Goal: Transaction & Acquisition: Purchase product/service

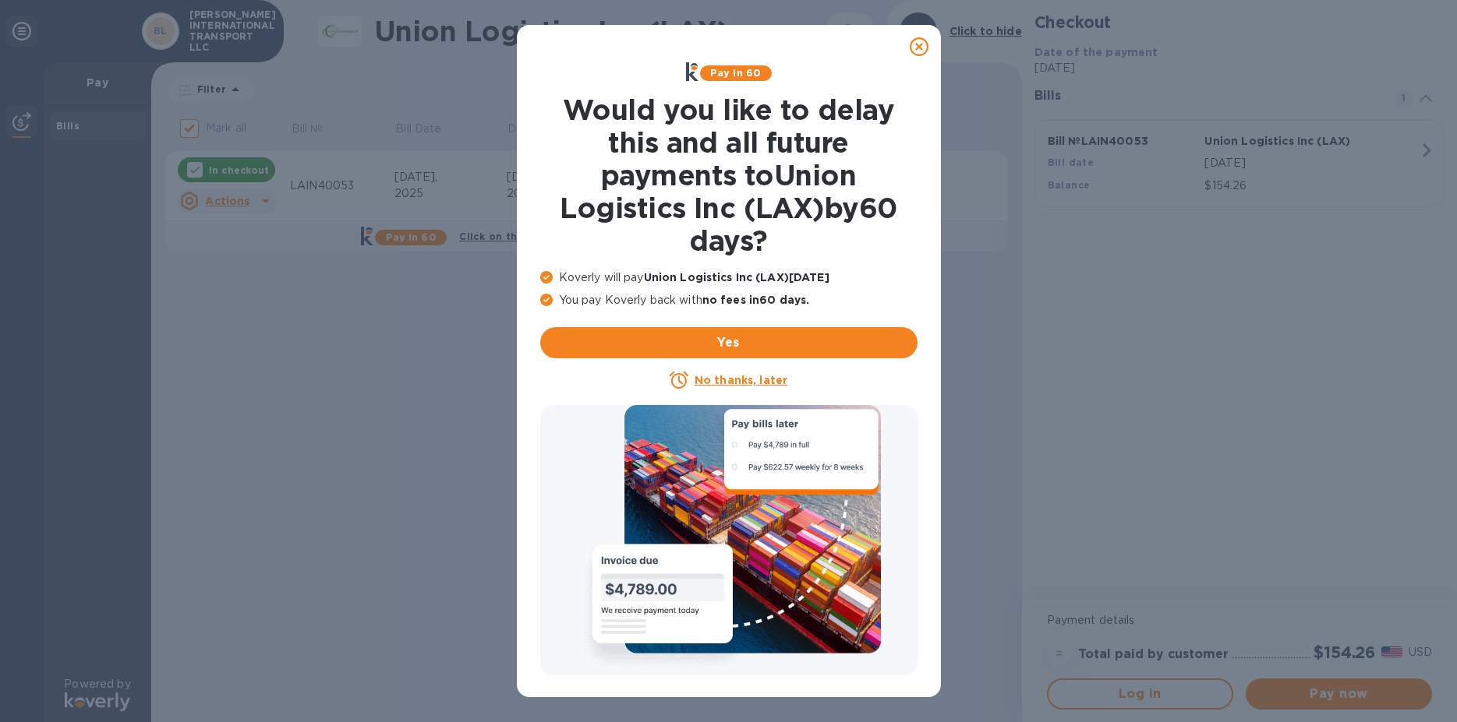
click at [918, 49] on icon at bounding box center [918, 46] width 19 height 19
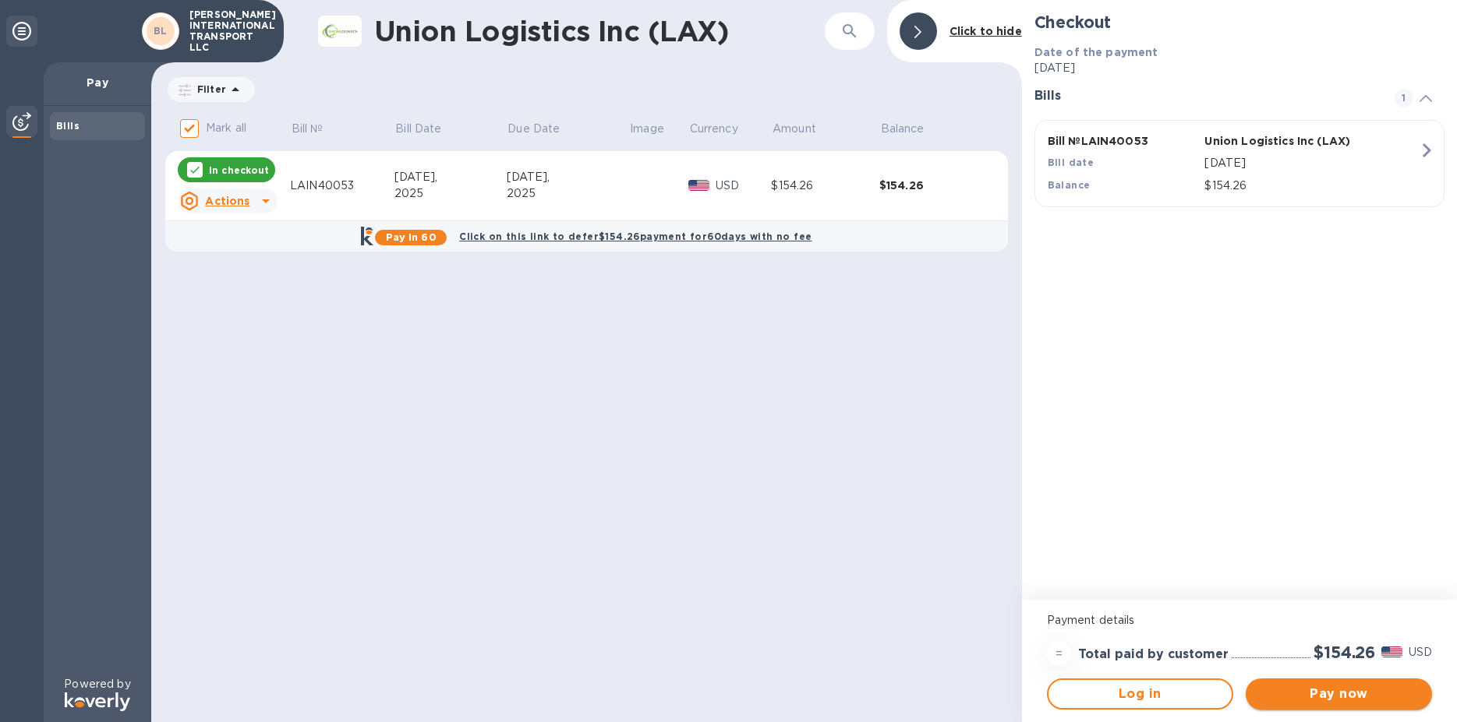
click at [1346, 703] on span "Pay now" at bounding box center [1338, 694] width 161 height 19
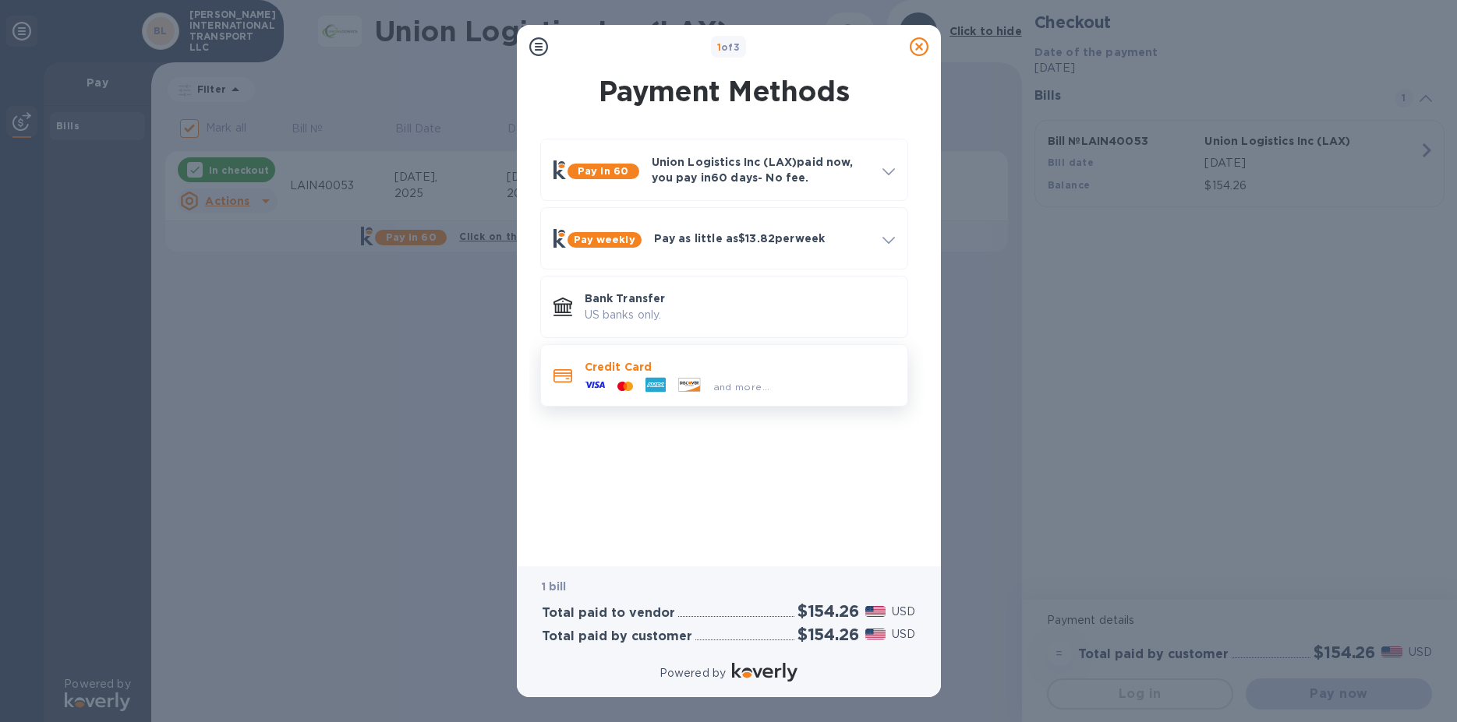
click at [684, 390] on icon at bounding box center [688, 384] width 21 height 13
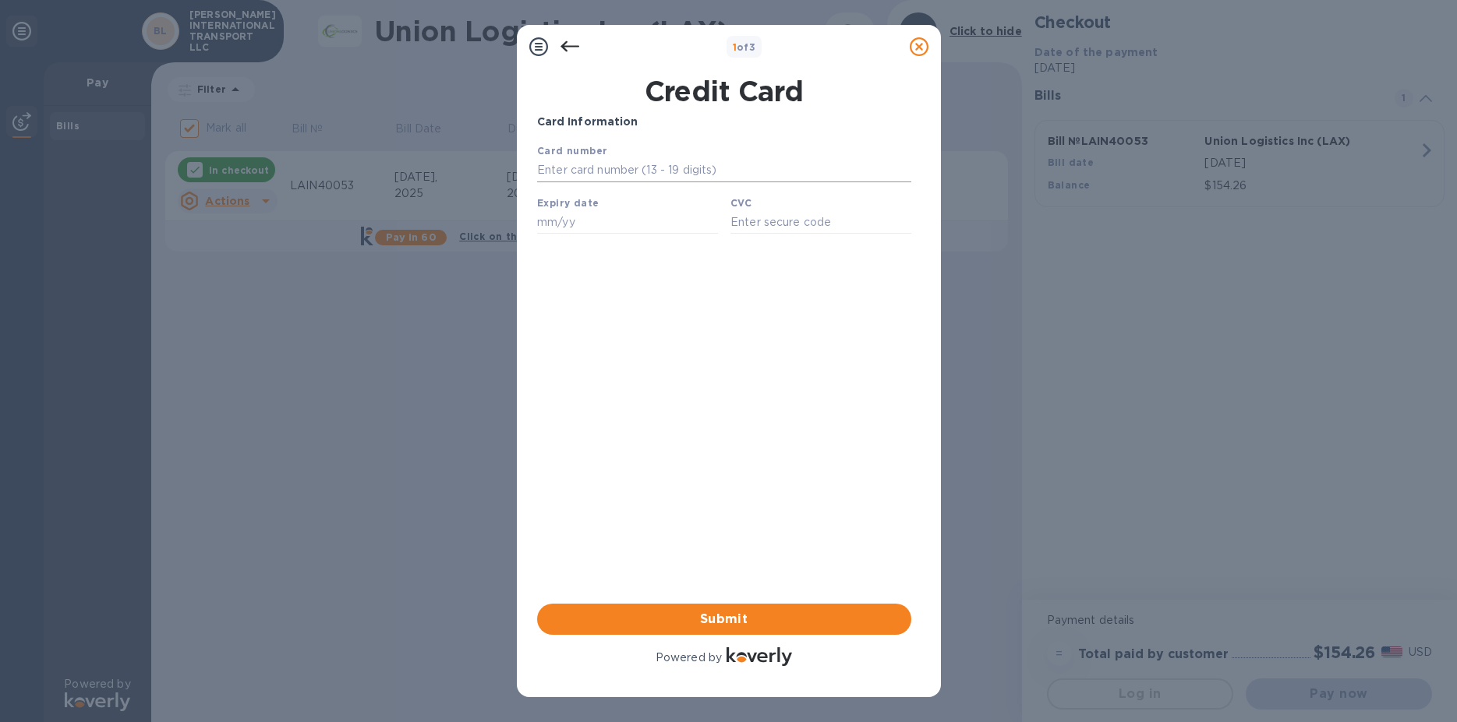
click at [578, 169] on input "text" at bounding box center [723, 170] width 374 height 23
type input "[CREDIT_CARD_NUMBER]"
click at [584, 232] on input "text" at bounding box center [626, 221] width 181 height 23
type input "11/27"
click at [735, 231] on input "text" at bounding box center [819, 221] width 181 height 23
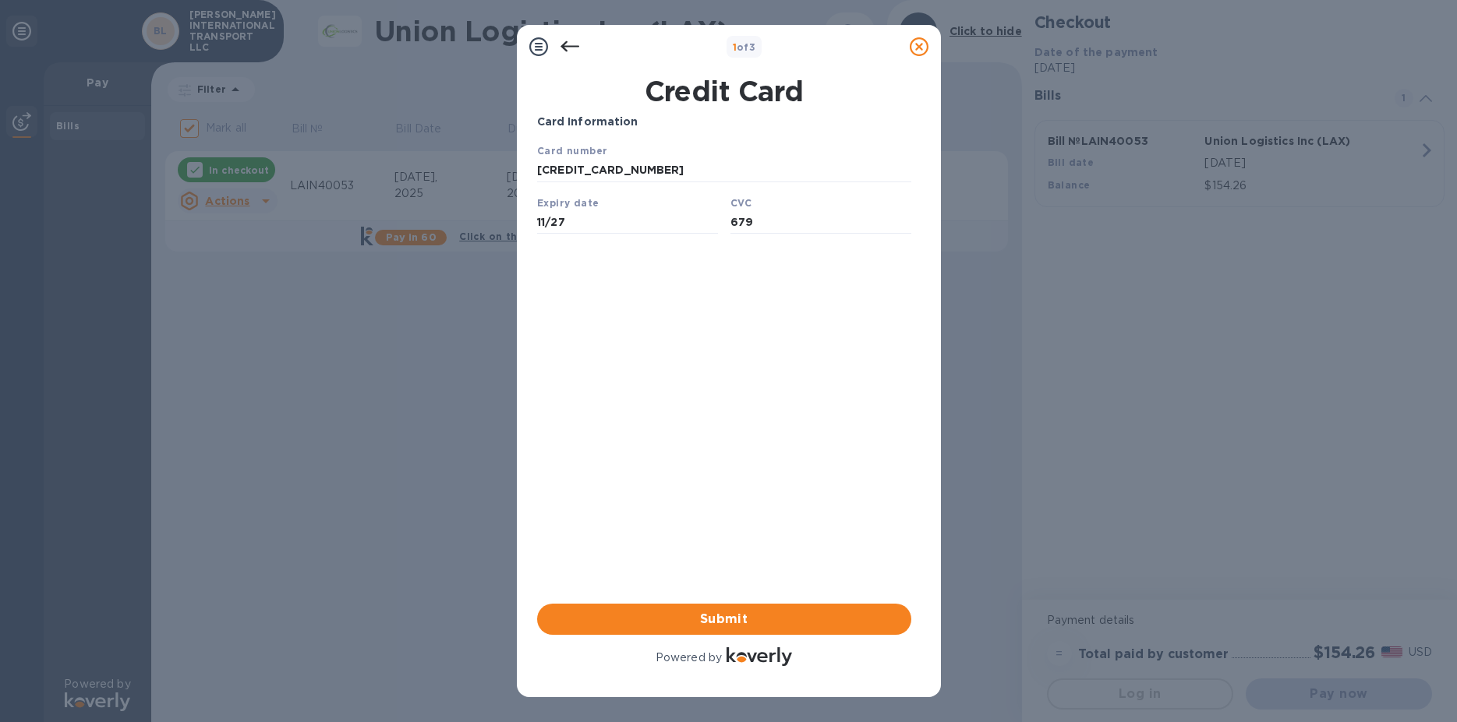
type input "679"
click at [692, 603] on div "Card Information Your browser does not support iframes Submit Powered by" at bounding box center [724, 392] width 374 height 556
click at [707, 620] on span "Submit" at bounding box center [723, 619] width 349 height 19
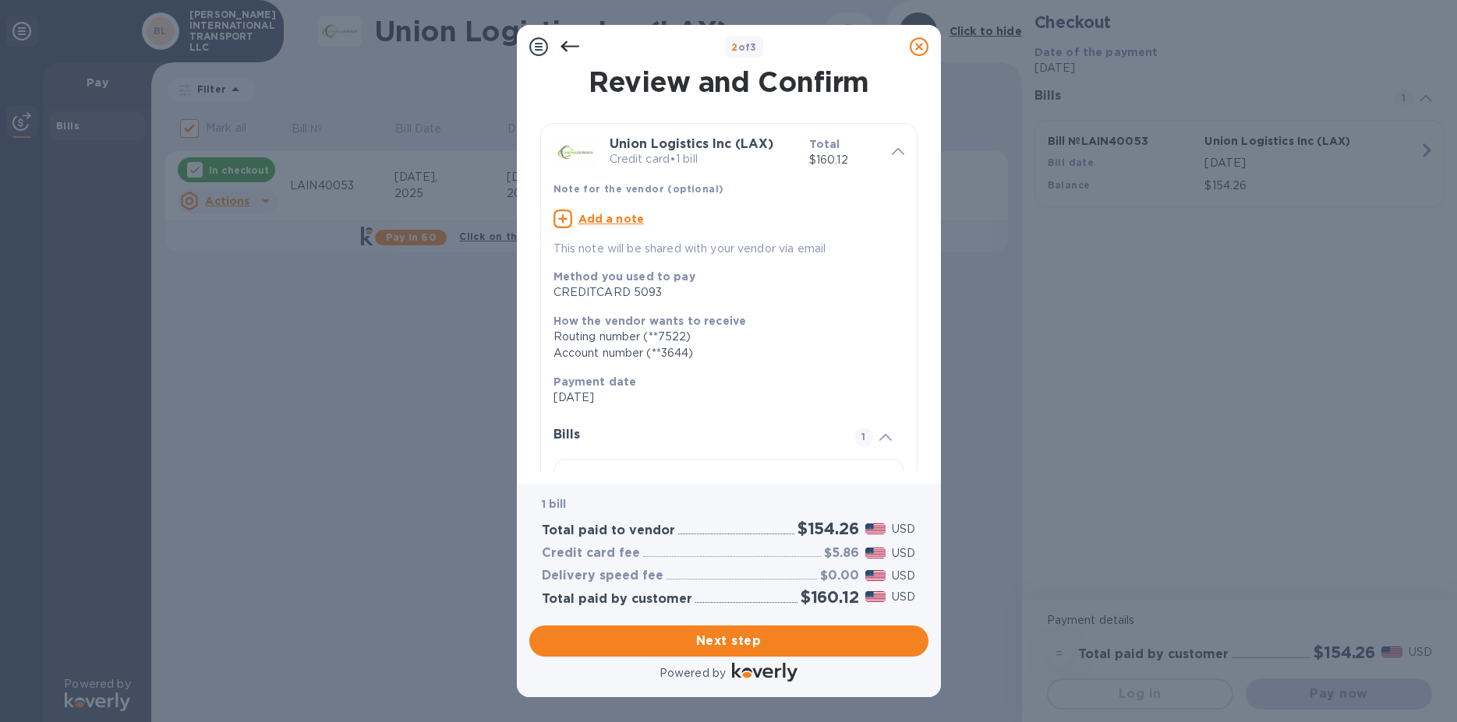
click at [712, 632] on span "Next step" at bounding box center [729, 641] width 374 height 19
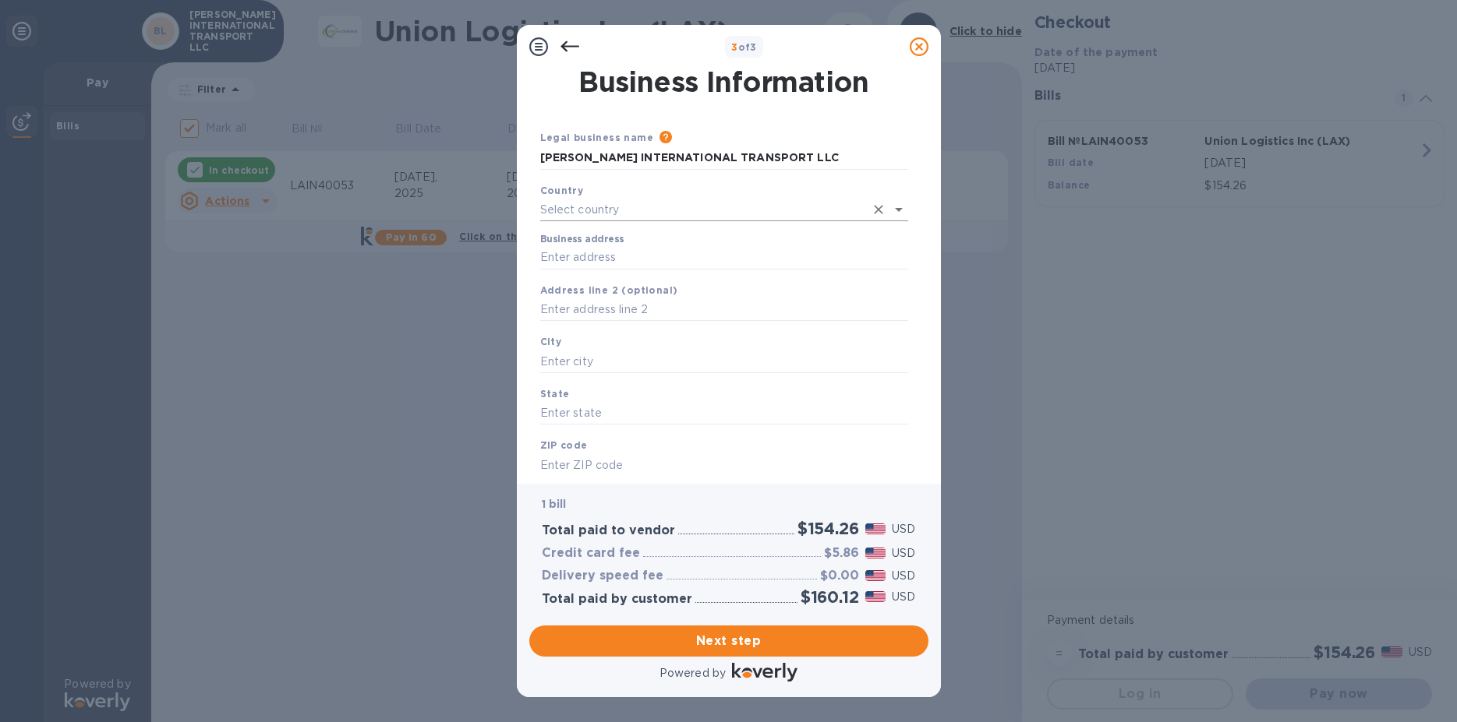
click at [651, 207] on input "text" at bounding box center [702, 210] width 324 height 23
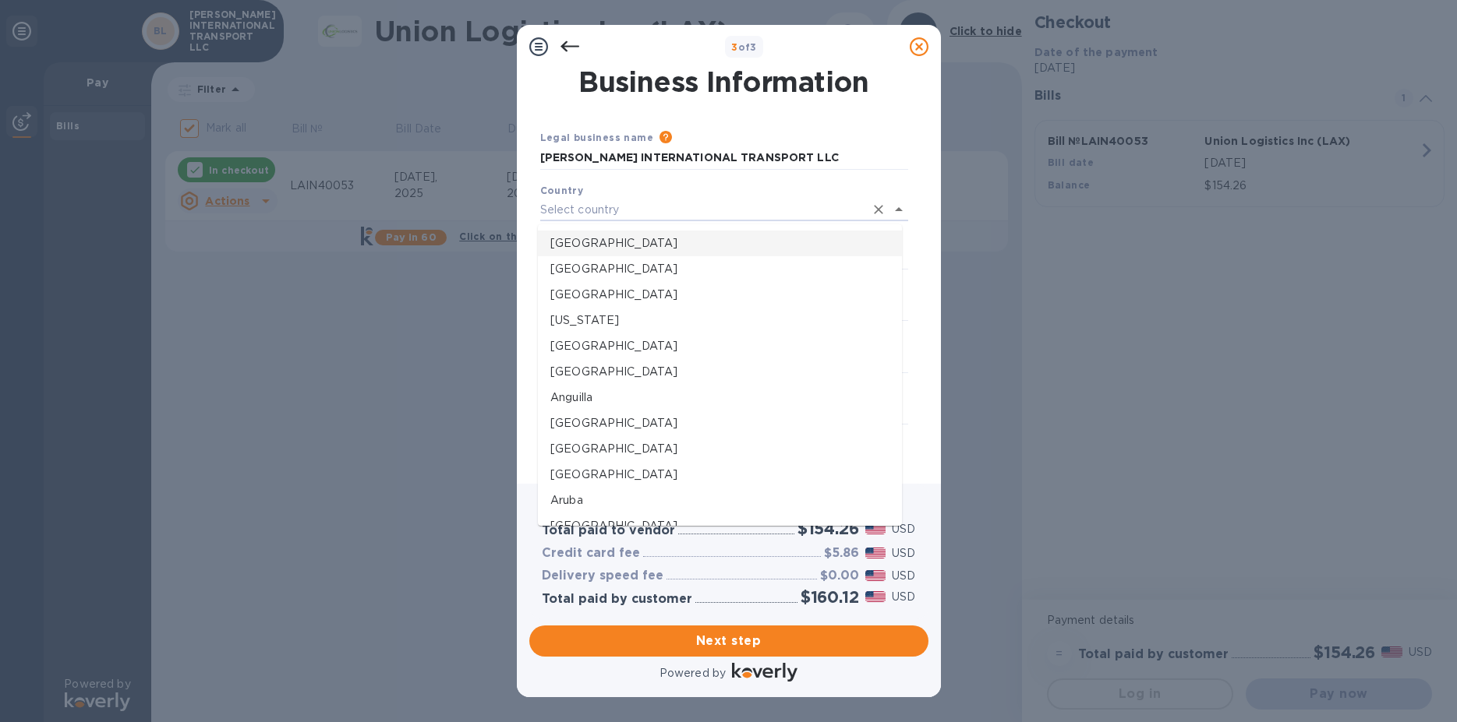
click at [637, 241] on p "[GEOGRAPHIC_DATA]" at bounding box center [719, 243] width 339 height 16
type input "[GEOGRAPHIC_DATA]"
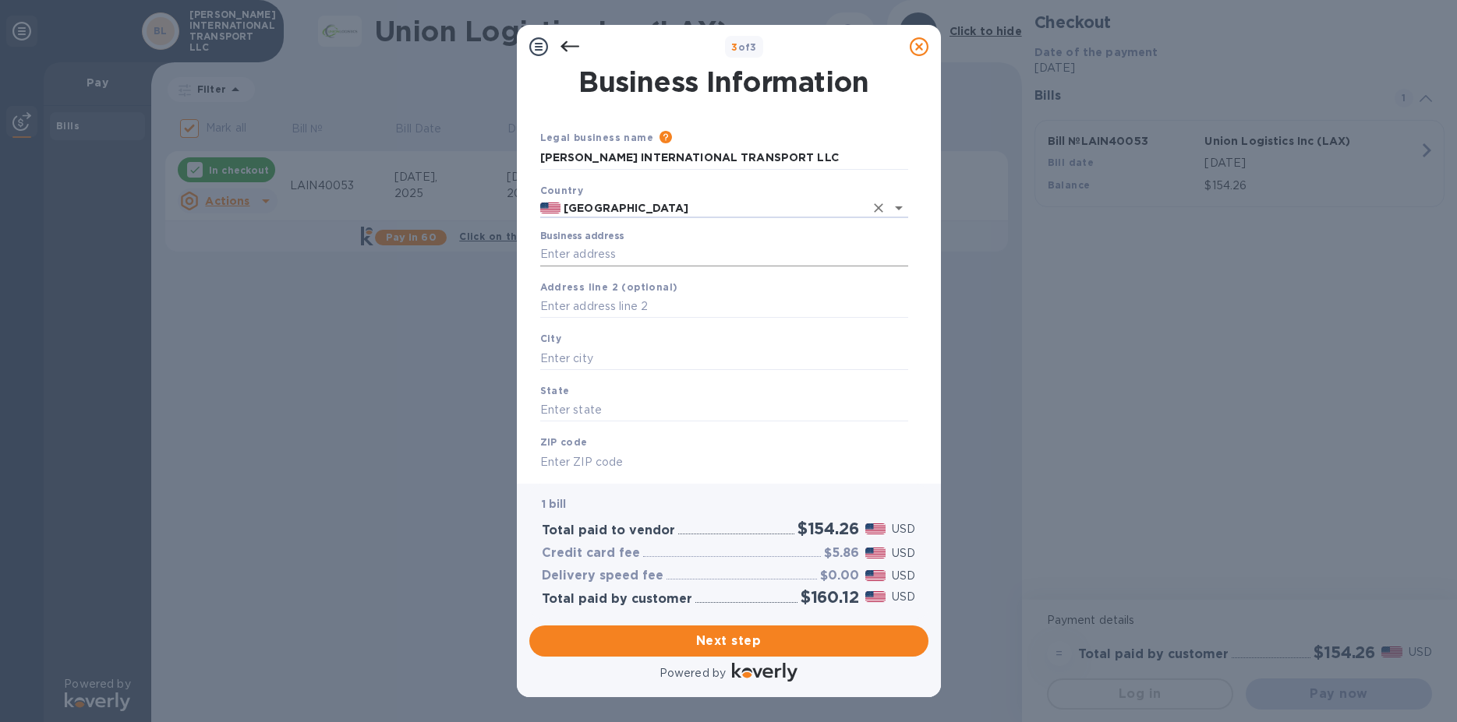
click at [624, 263] on input "Business address" at bounding box center [724, 254] width 368 height 23
type input "1001"
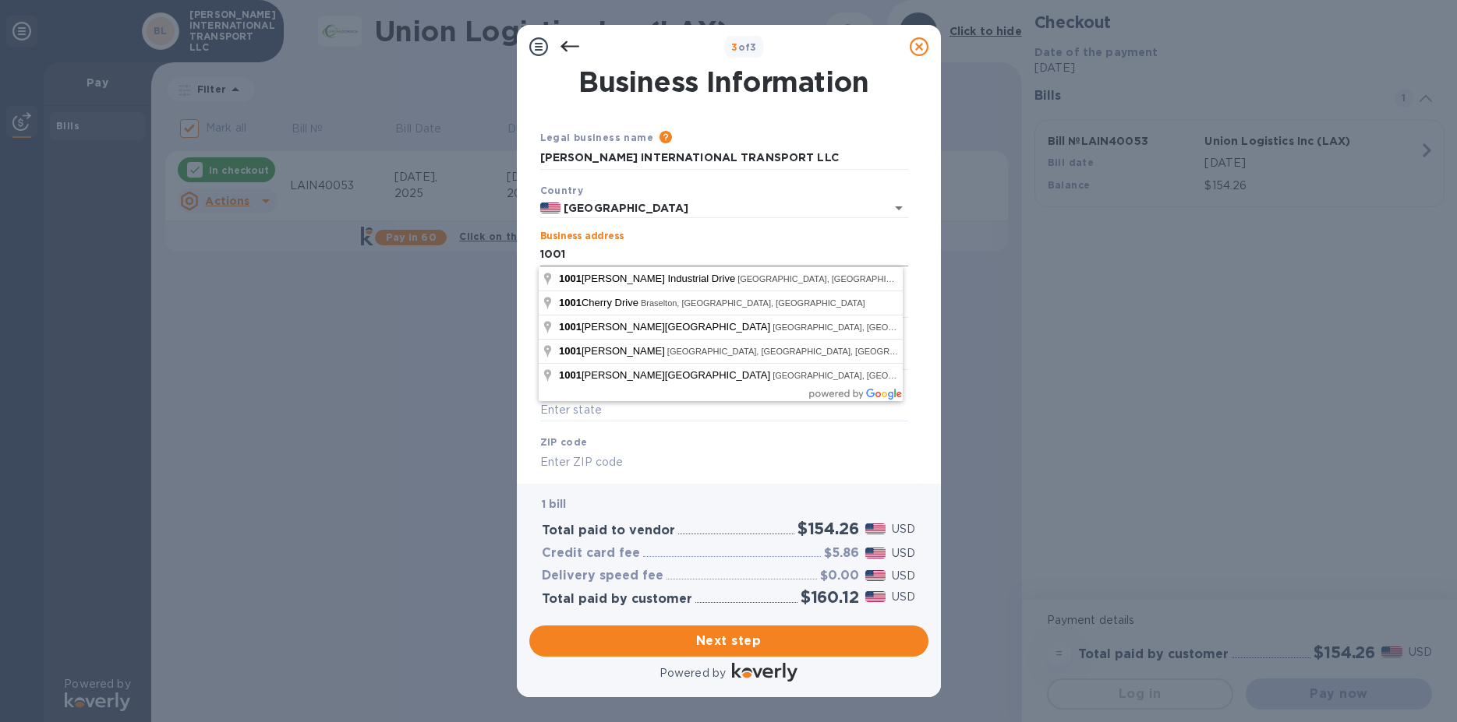
type input "[PERSON_NAME] International"
type input "US"
type input "[PERSON_NAME]"
type input "GA"
type input "30253"
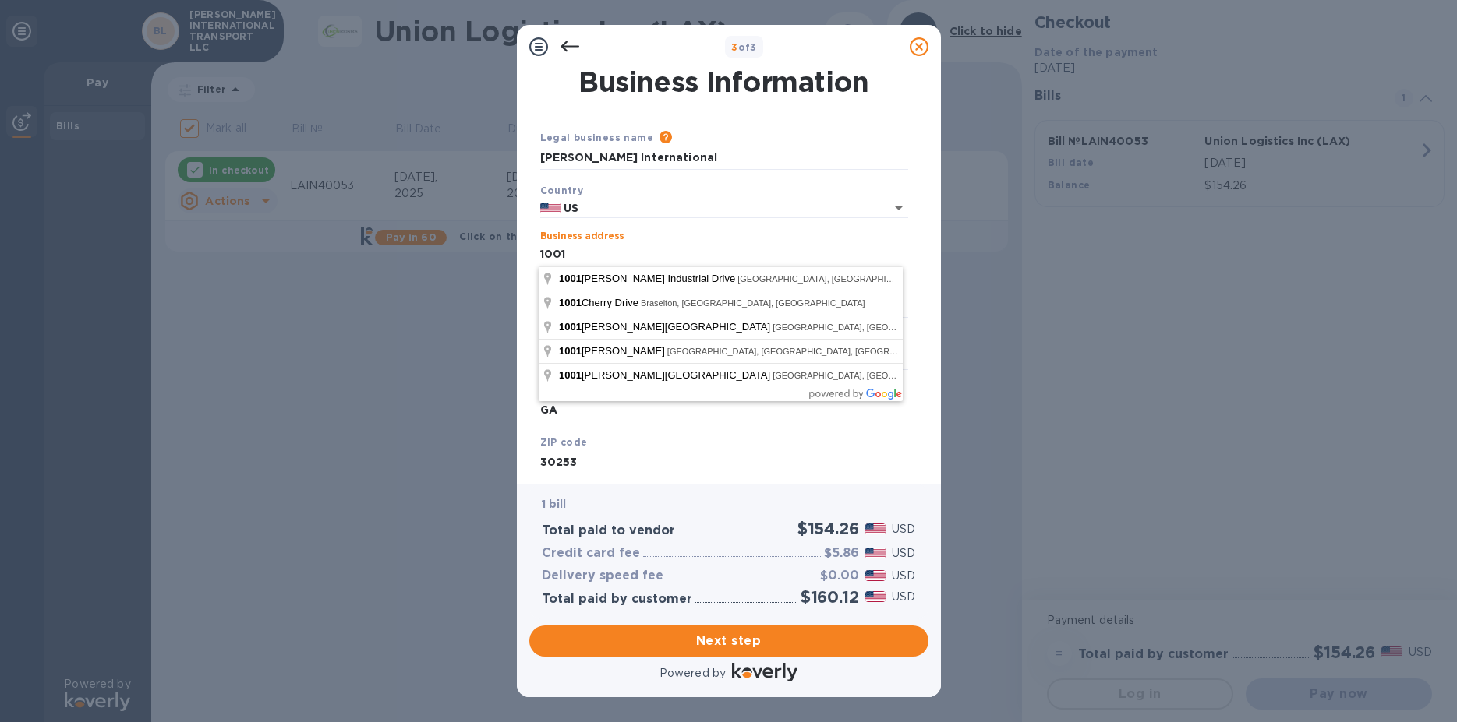
type input "[GEOGRAPHIC_DATA]"
type input "1001"
type input "US"
type input "[STREET_ADDRESS]"
type input "[GEOGRAPHIC_DATA]"
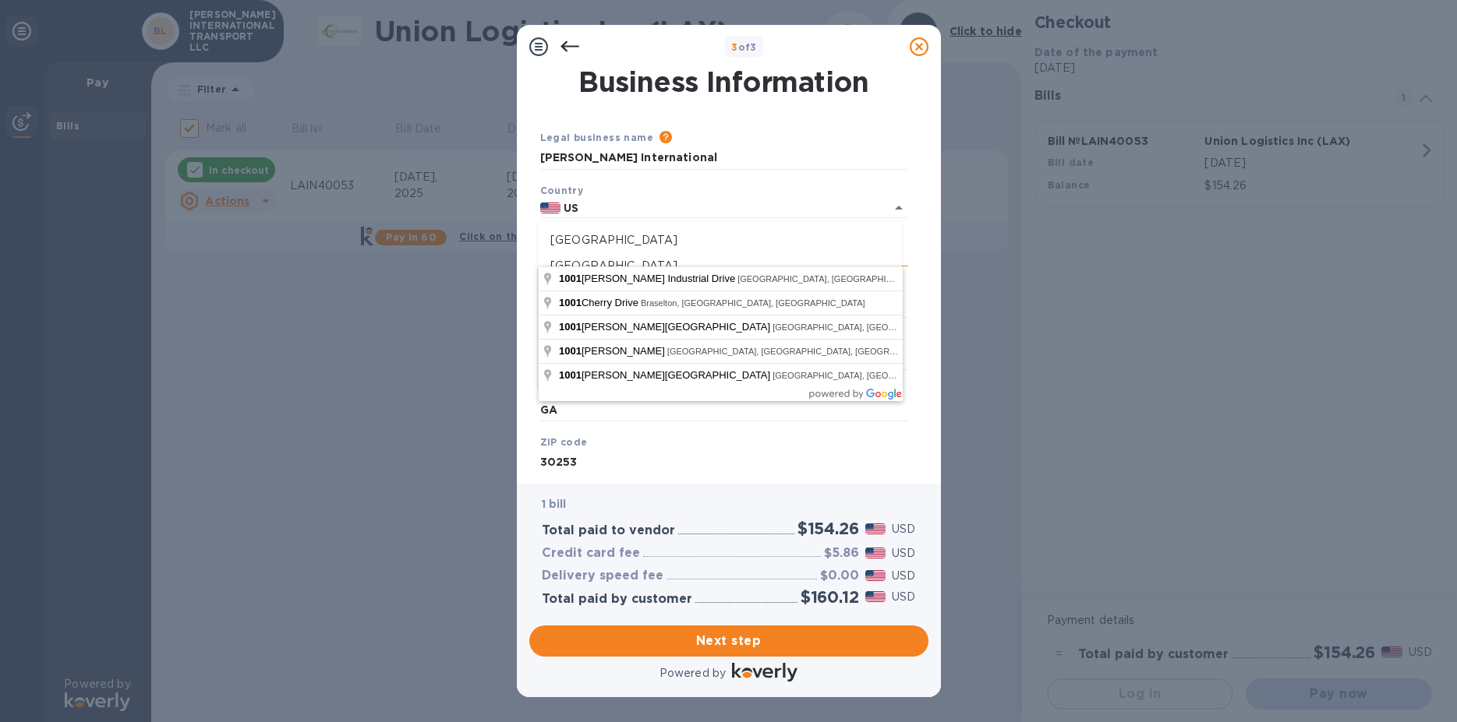
type input "30052"
click at [796, 236] on p "[GEOGRAPHIC_DATA]" at bounding box center [719, 240] width 339 height 16
type input "[GEOGRAPHIC_DATA]"
click at [878, 231] on div "Business address [STREET_ADDRESS]" at bounding box center [724, 249] width 368 height 36
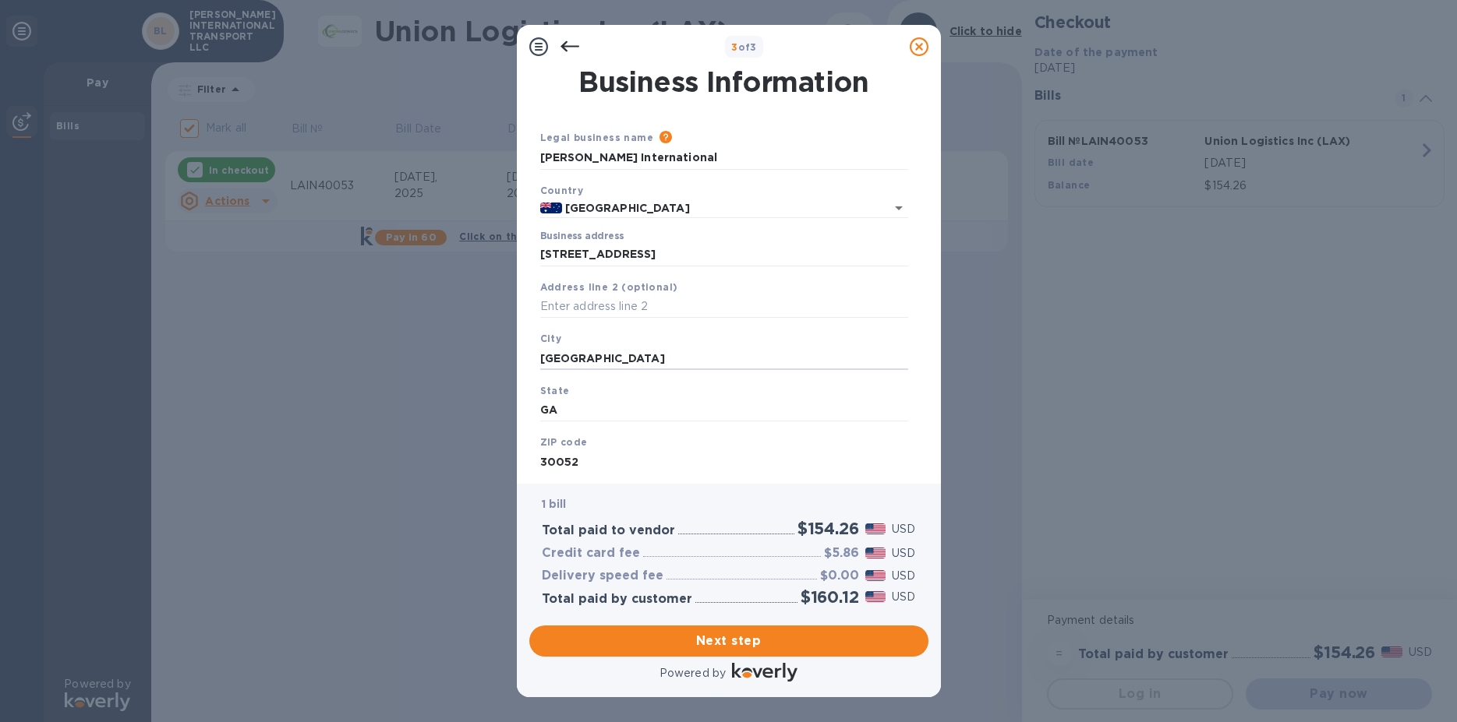
drag, startPoint x: 673, startPoint y: 358, endPoint x: 394, endPoint y: 339, distance: 280.4
click at [540, 347] on input "[GEOGRAPHIC_DATA]" at bounding box center [724, 358] width 368 height 23
type input "Mcd"
type input "US"
type input "[PERSON_NAME]"
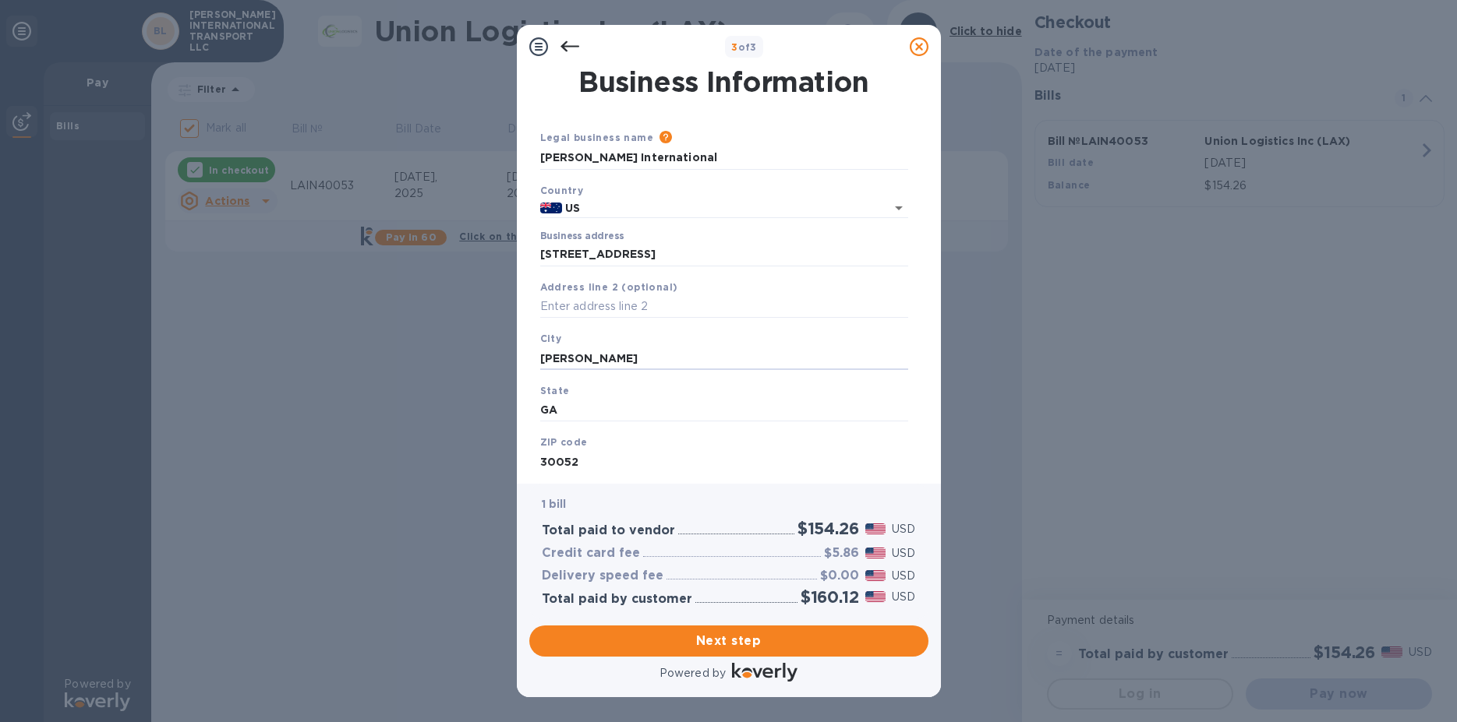
type input "30253"
type input "[GEOGRAPHIC_DATA]"
type input "[STREET_ADDRESS]"
type input "[GEOGRAPHIC_DATA]"
type input "US"
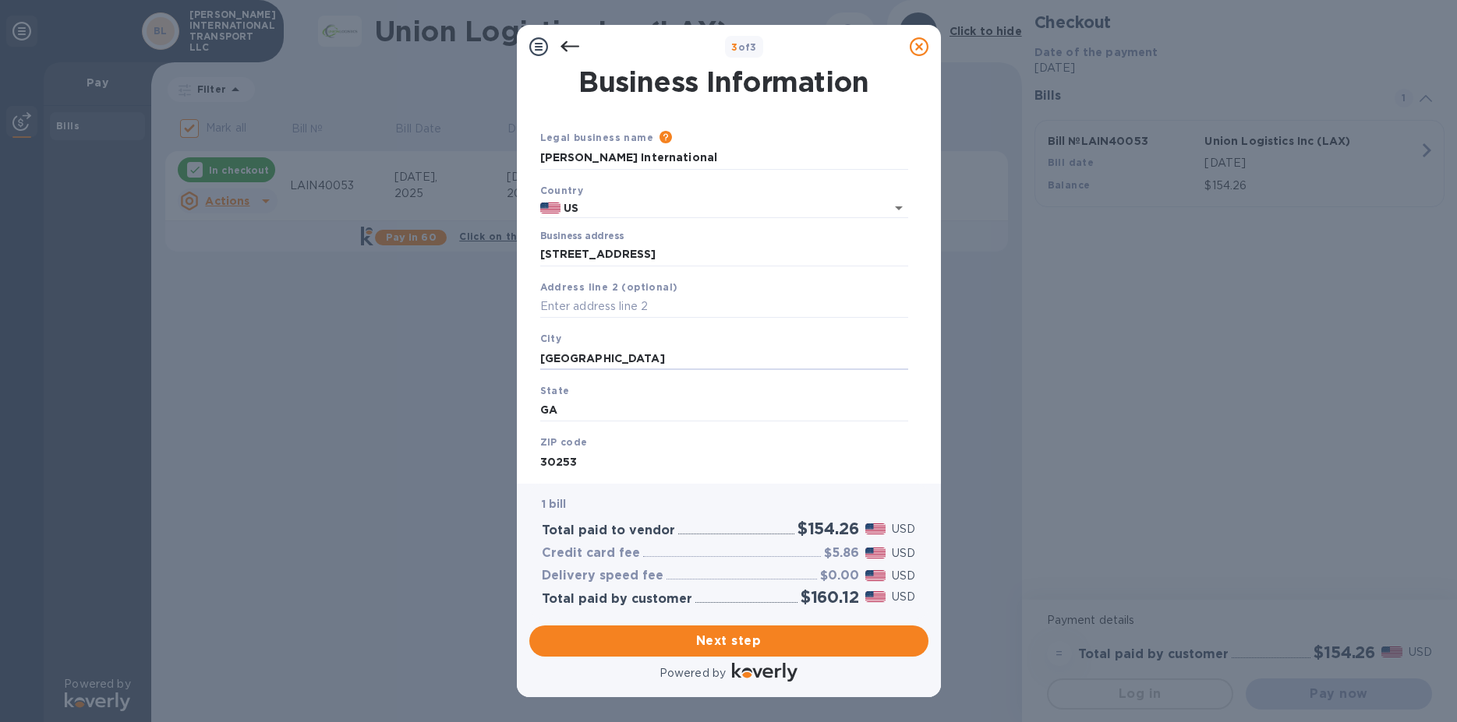
type input "[STREET_ADDRESS]"
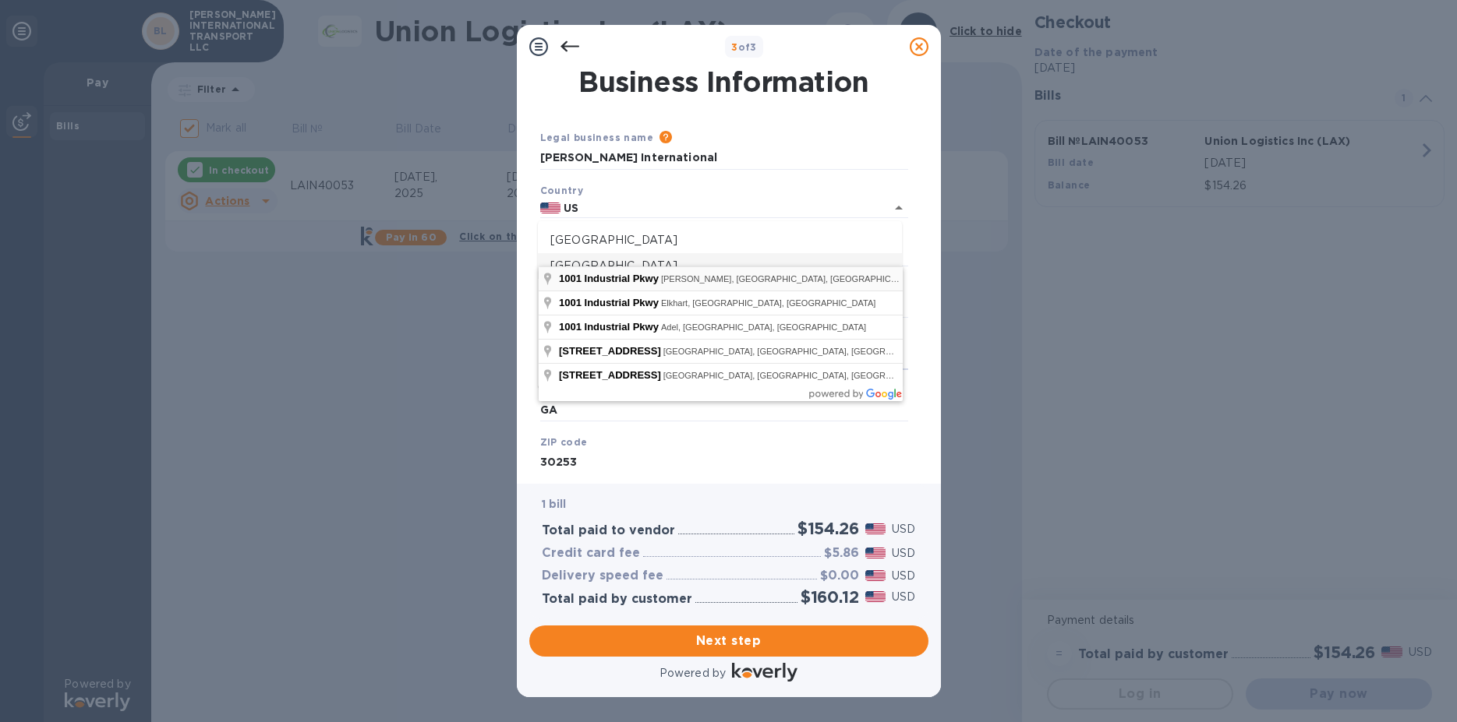
type input "[PERSON_NAME]"
click at [697, 281] on span "[PERSON_NAME], [GEOGRAPHIC_DATA], [GEOGRAPHIC_DATA]" at bounding box center [790, 278] width 259 height 9
click at [708, 280] on span "[PERSON_NAME], [GEOGRAPHIC_DATA], [GEOGRAPHIC_DATA]" at bounding box center [790, 278] width 259 height 9
click at [564, 281] on span "1001" at bounding box center [570, 279] width 23 height 12
click at [569, 278] on span "1001" at bounding box center [570, 279] width 23 height 12
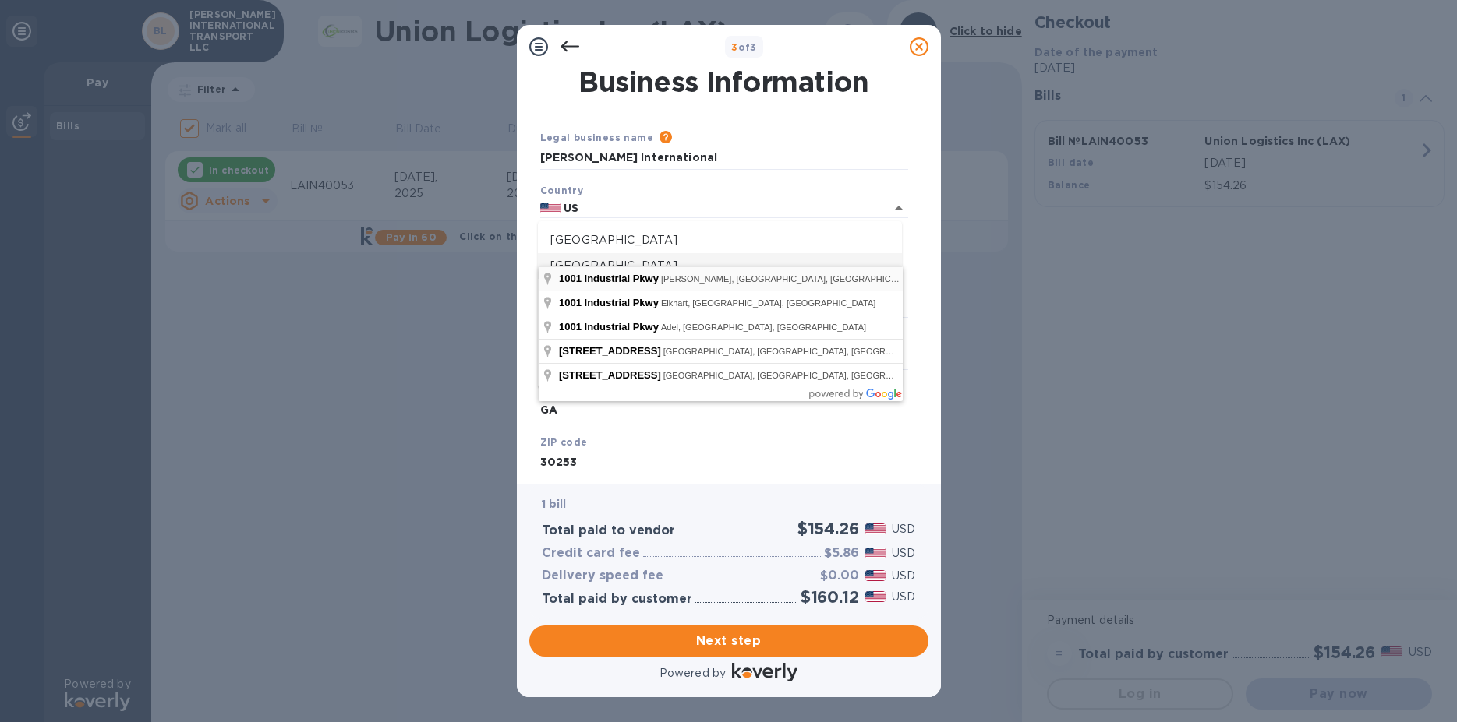
click at [652, 288] on div "[STREET_ADDRESS][PERSON_NAME]" at bounding box center [721, 279] width 364 height 24
click at [721, 203] on input "US" at bounding box center [711, 208] width 303 height 19
type input "[GEOGRAPHIC_DATA]"
click at [797, 168] on input "[PERSON_NAME] International" at bounding box center [724, 158] width 368 height 23
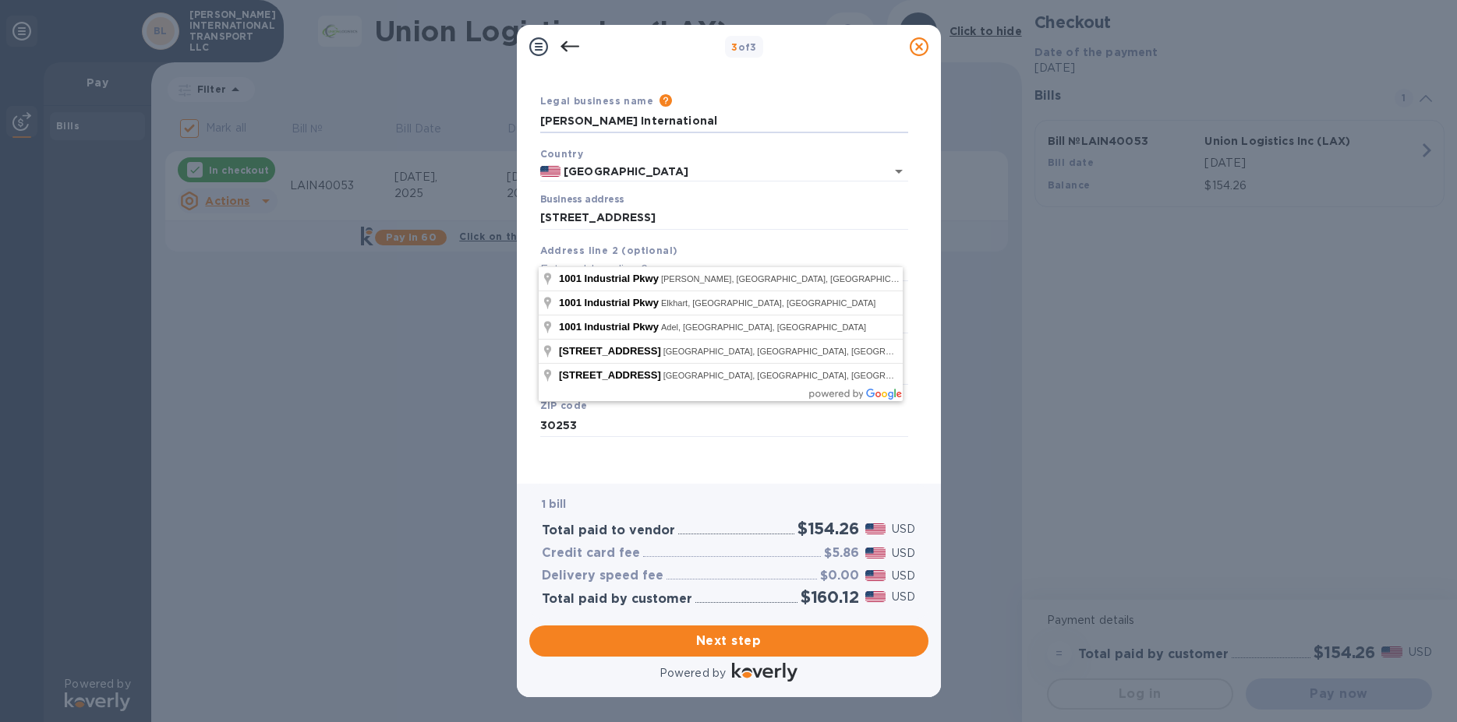
scroll to position [57, 0]
click at [743, 233] on div "Address line 2 (optional)" at bounding box center [724, 259] width 380 height 52
click at [772, 283] on div "[STREET_ADDRESS][PERSON_NAME]" at bounding box center [721, 279] width 364 height 24
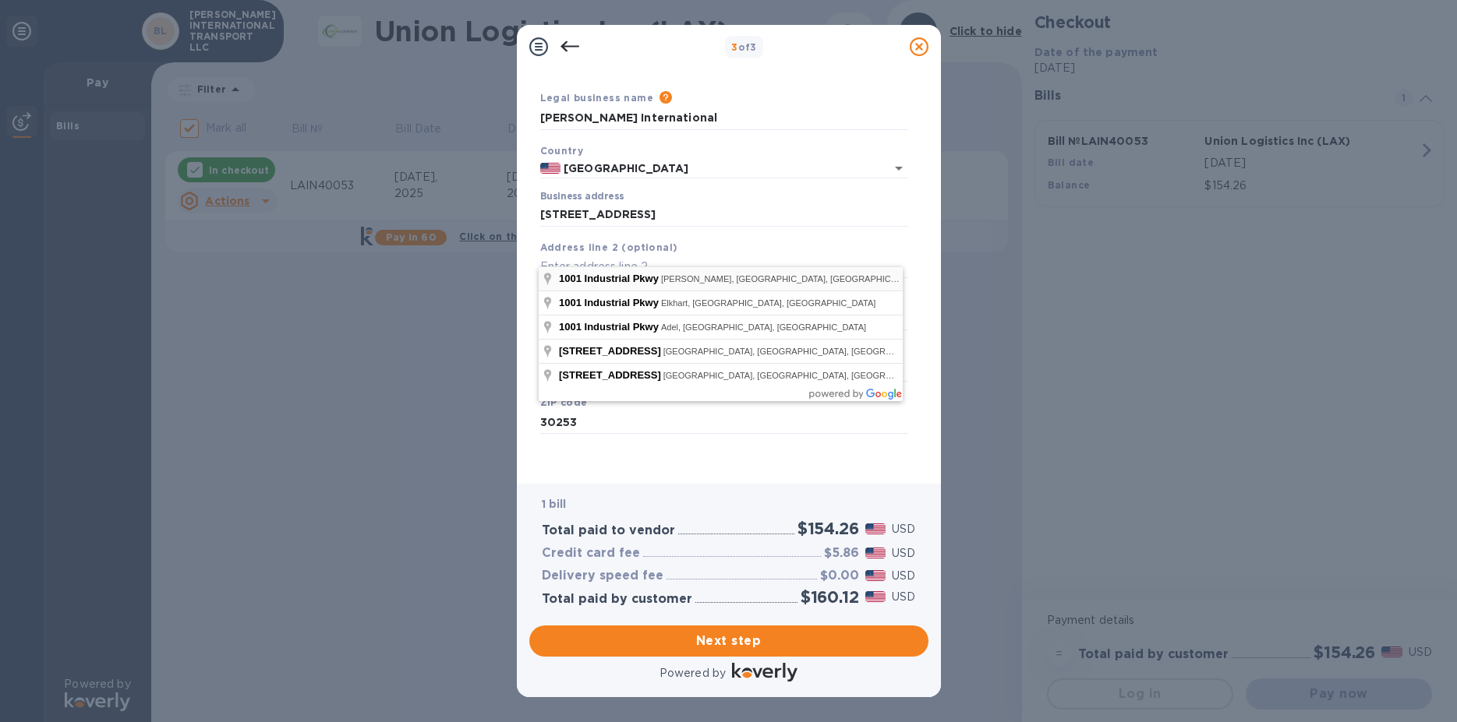
click at [687, 279] on span "[PERSON_NAME], [GEOGRAPHIC_DATA], [GEOGRAPHIC_DATA]" at bounding box center [790, 278] width 259 height 9
click at [684, 278] on span "[PERSON_NAME], [GEOGRAPHIC_DATA], [GEOGRAPHIC_DATA]" at bounding box center [790, 278] width 259 height 9
click at [703, 256] on input "text" at bounding box center [724, 267] width 368 height 23
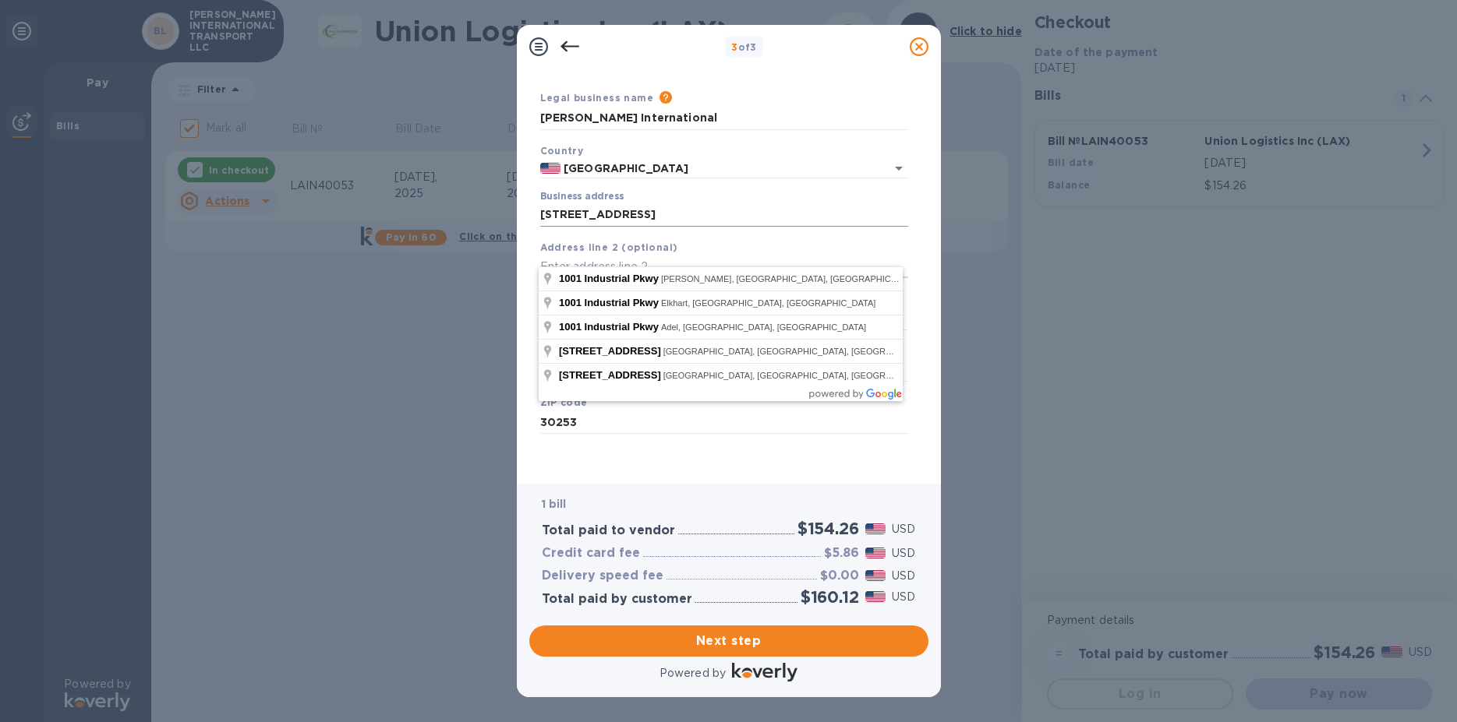
click at [673, 211] on div "Business address [STREET_ADDRESS]" at bounding box center [724, 209] width 380 height 48
click at [687, 203] on input "[STREET_ADDRESS]" at bounding box center [724, 214] width 368 height 23
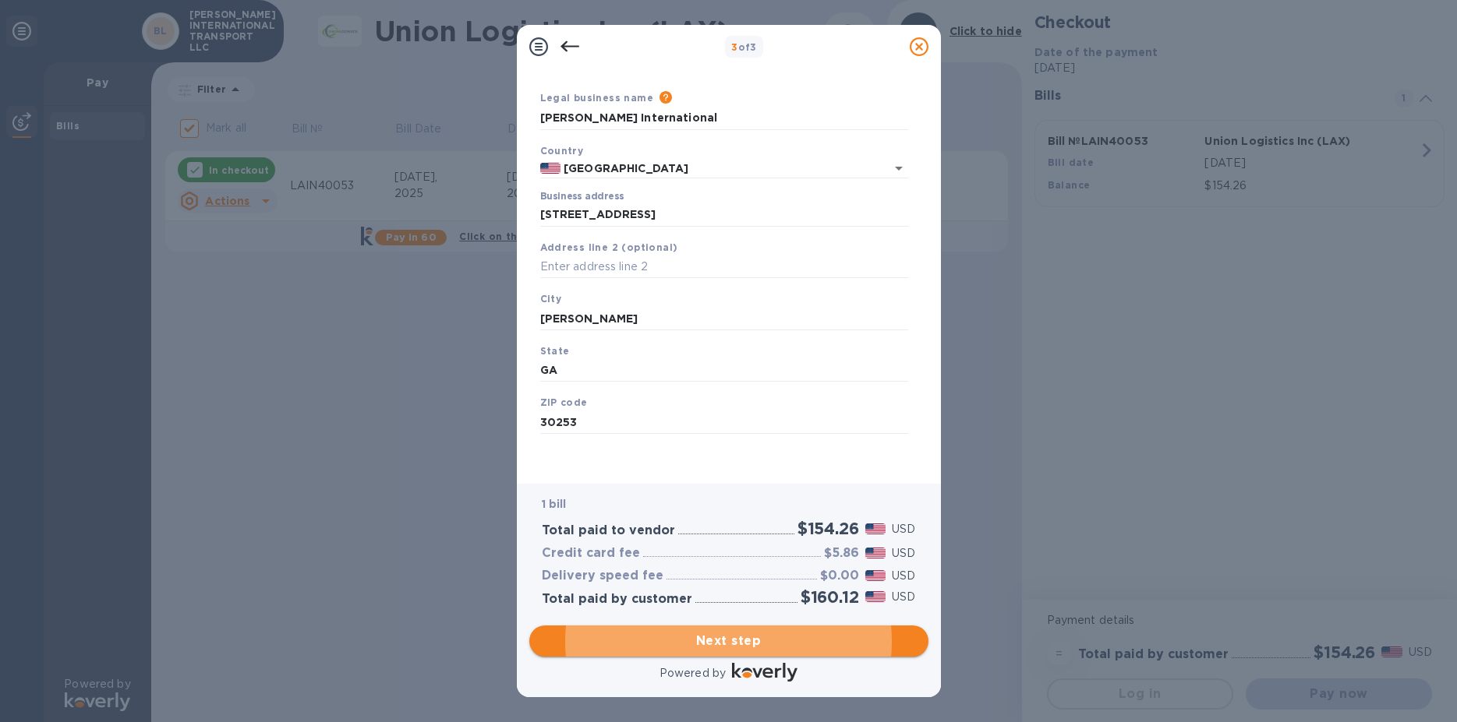
click at [729, 634] on button "Next step" at bounding box center [728, 641] width 399 height 31
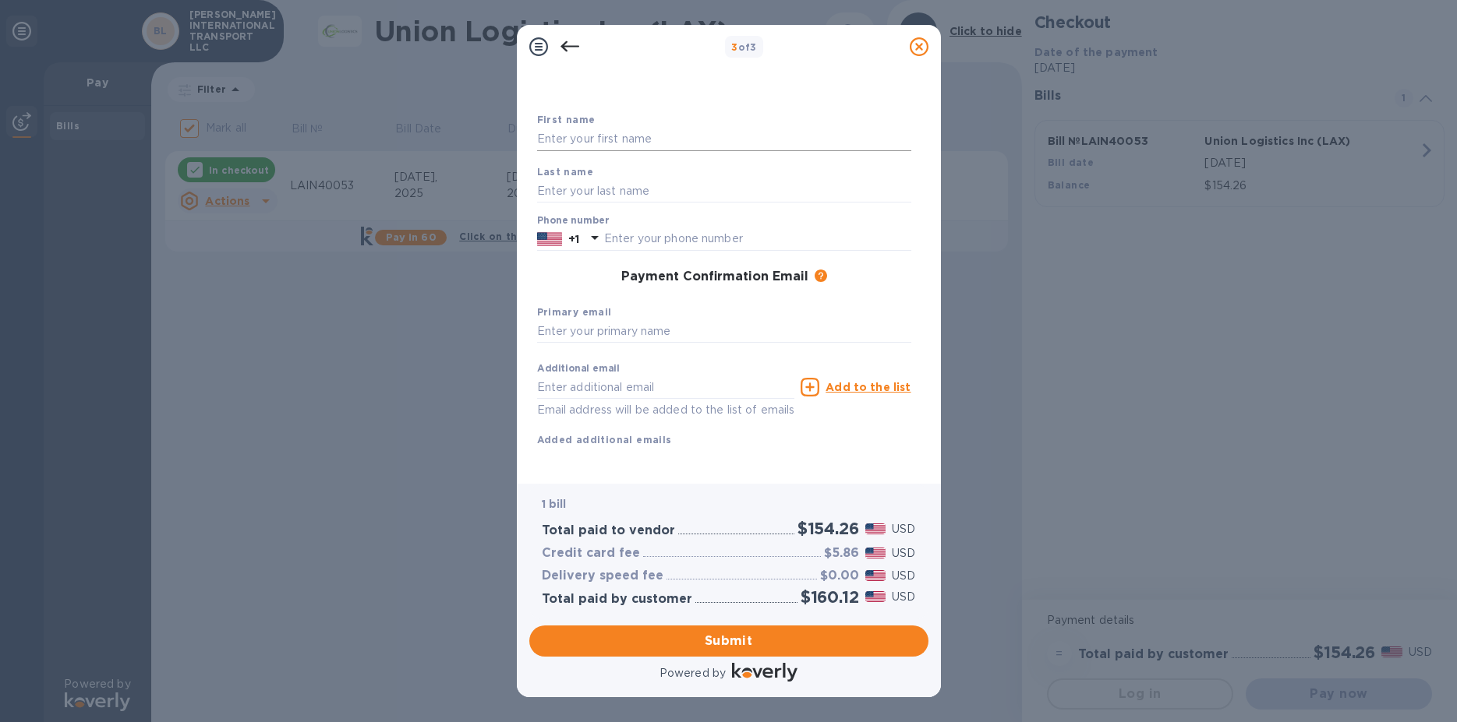
click at [635, 137] on input "text" at bounding box center [724, 139] width 374 height 23
type input "Magan"
type input "[PERSON_NAME]"
type input "7709571866"
click at [709, 645] on span "Submit" at bounding box center [729, 641] width 374 height 19
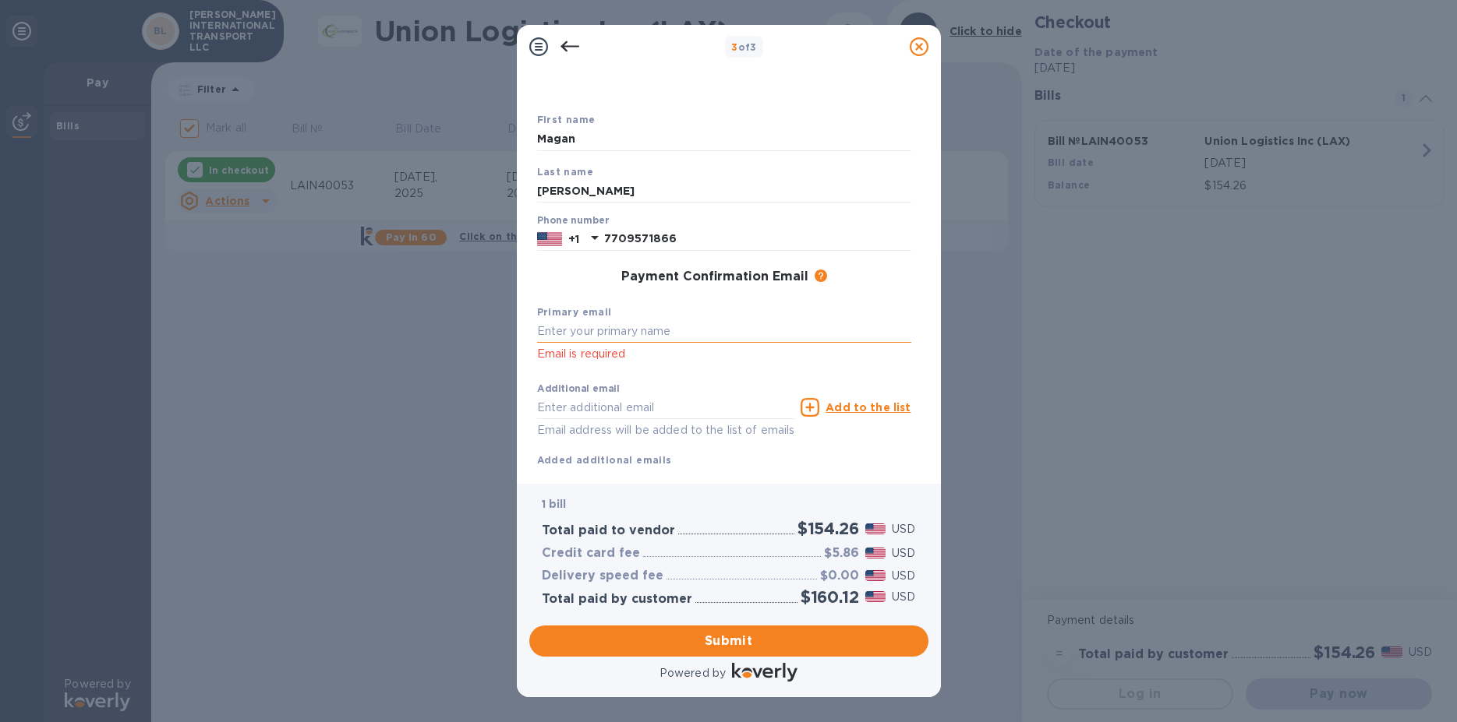
click at [662, 337] on input "text" at bounding box center [724, 331] width 374 height 23
type input "a"
type input "[EMAIL_ADDRESS][PERSON_NAME][DOMAIN_NAME]"
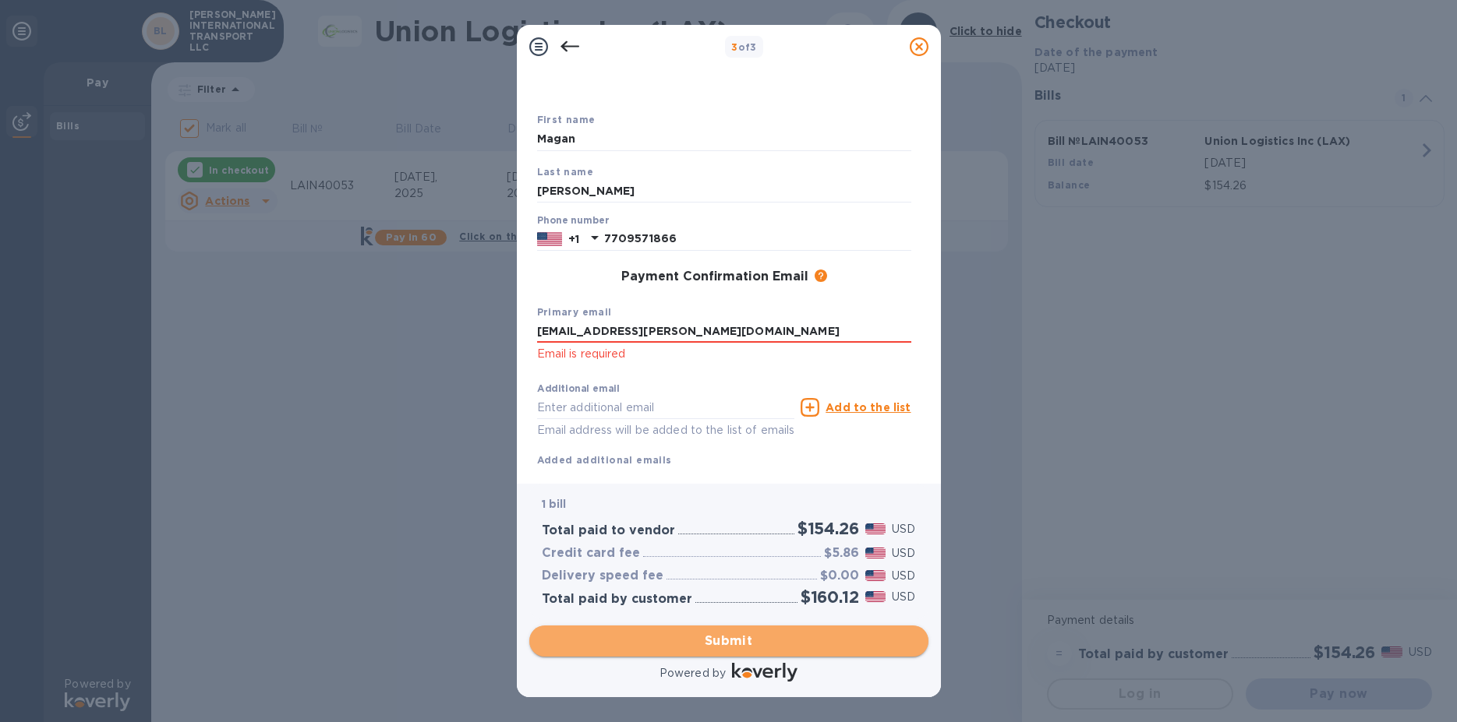
click at [741, 637] on span "Submit" at bounding box center [729, 641] width 374 height 19
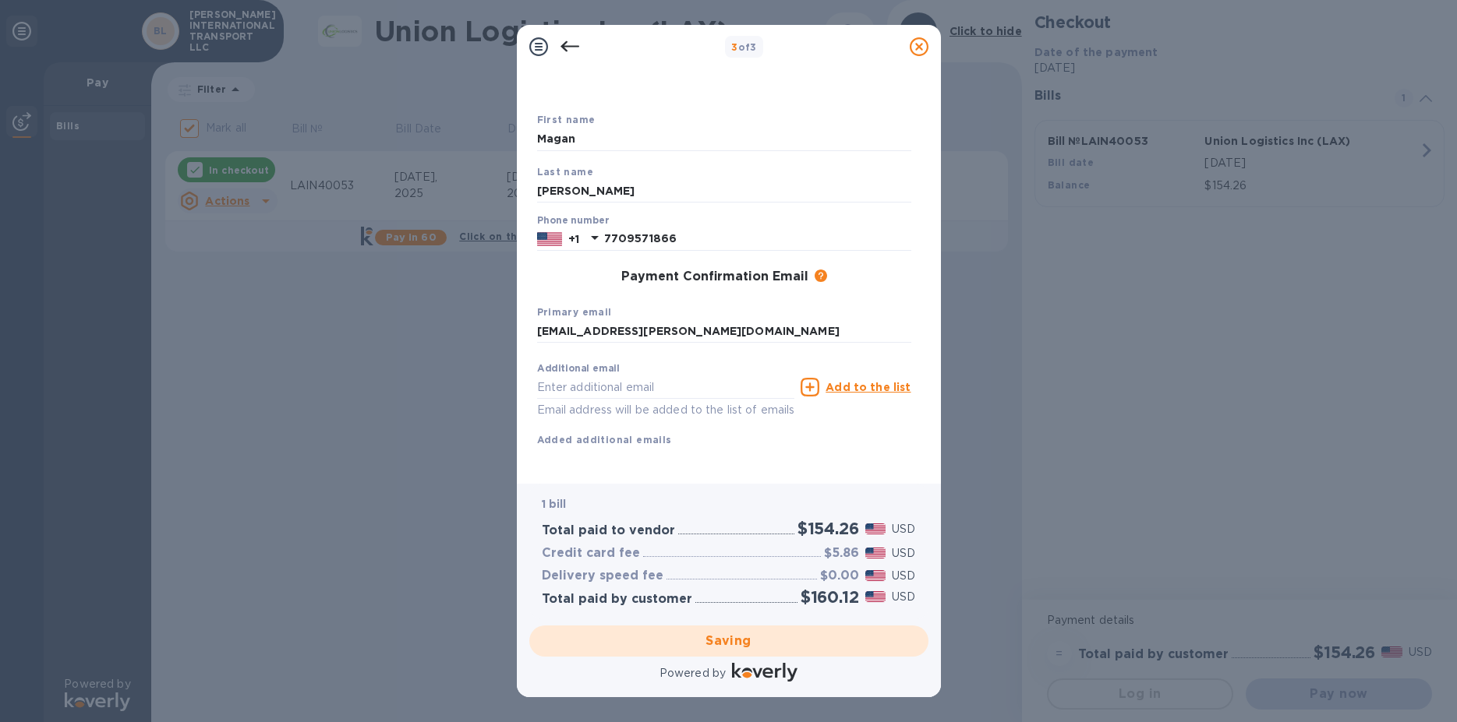
checkbox input "false"
